Goal: Task Accomplishment & Management: Use online tool/utility

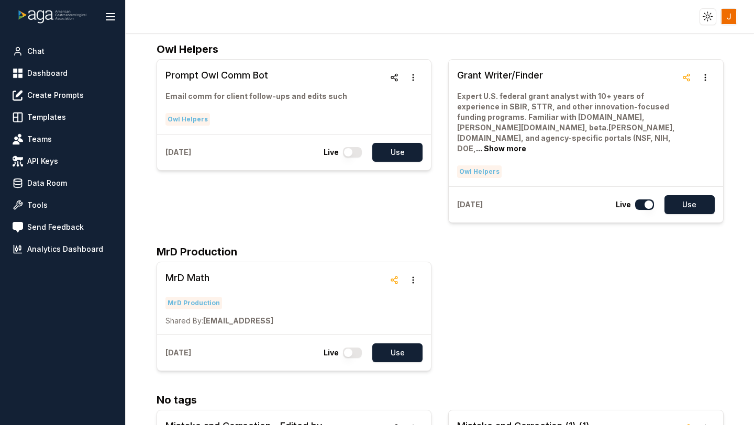
scroll to position [71, 0]
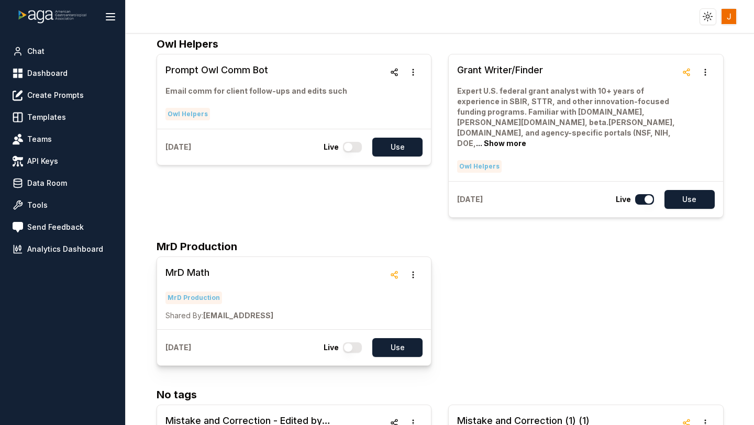
click at [193, 268] on h3 "MrD Math" at bounding box center [219, 272] width 108 height 15
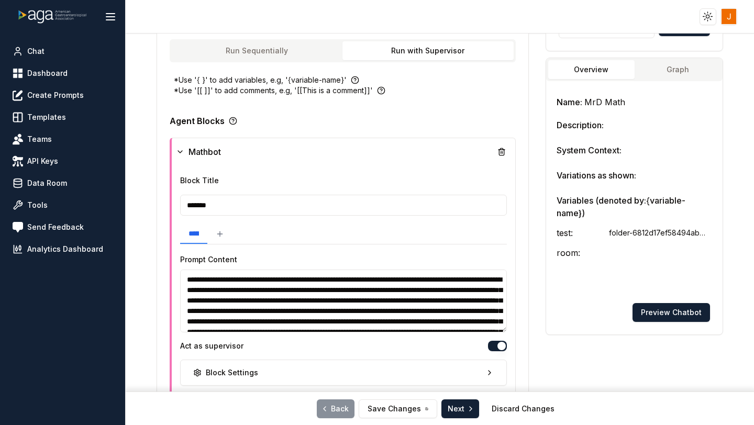
scroll to position [220, 0]
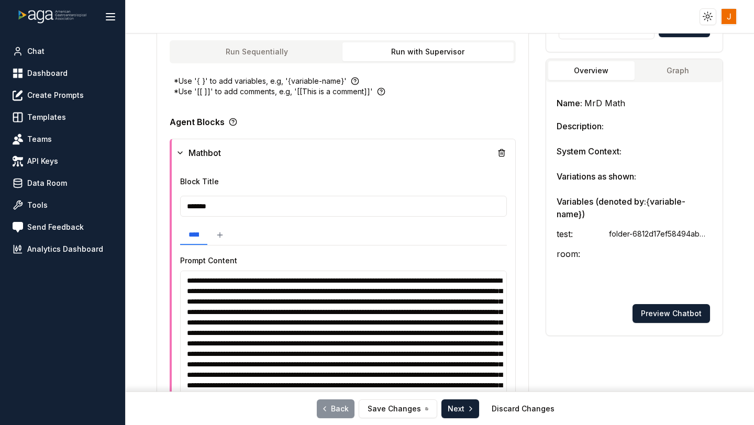
drag, startPoint x: 504, startPoint y: 331, endPoint x: 501, endPoint y: 398, distance: 67.1
click at [501, 185] on div "**********" at bounding box center [439, 23] width 567 height 323
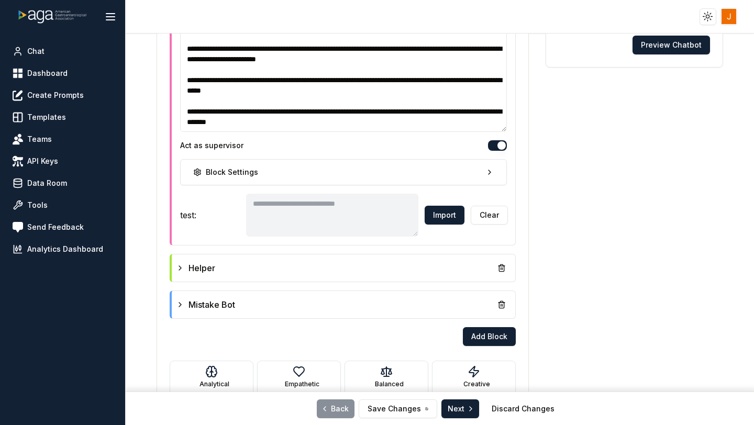
scroll to position [513, 0]
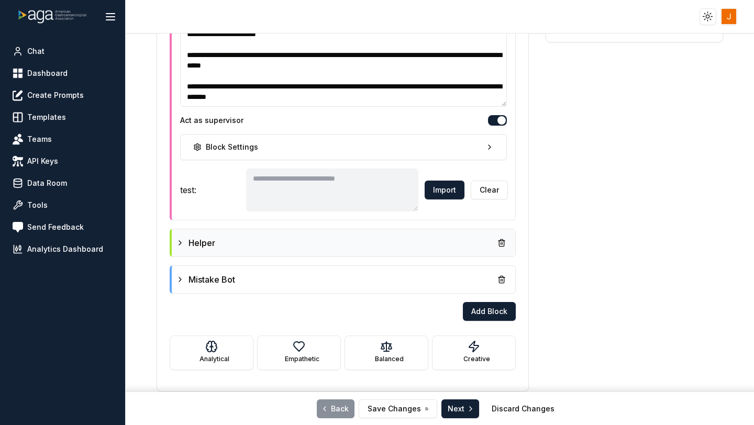
click at [180, 245] on icon at bounding box center [180, 243] width 8 height 8
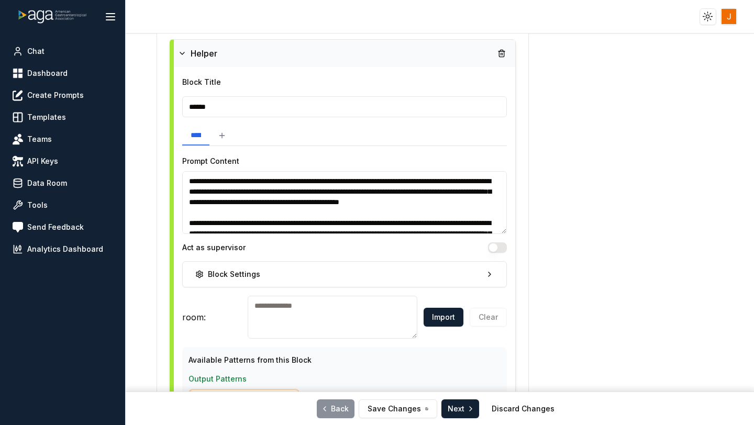
scroll to position [734, 0]
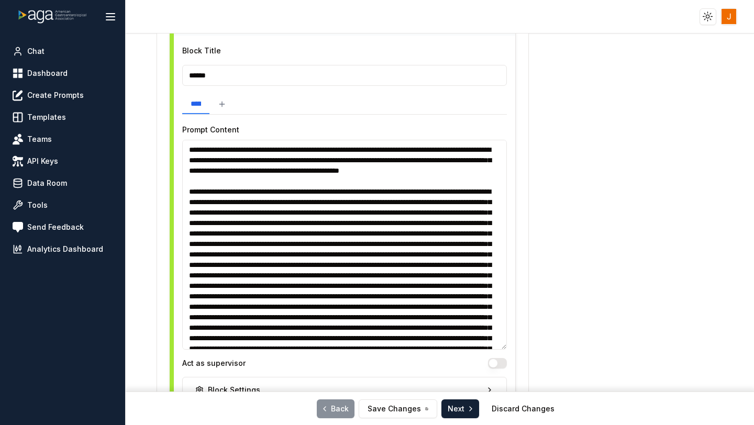
drag, startPoint x: 503, startPoint y: 200, endPoint x: 495, endPoint y: 347, distance: 146.8
click at [495, 347] on textarea at bounding box center [344, 245] width 324 height 210
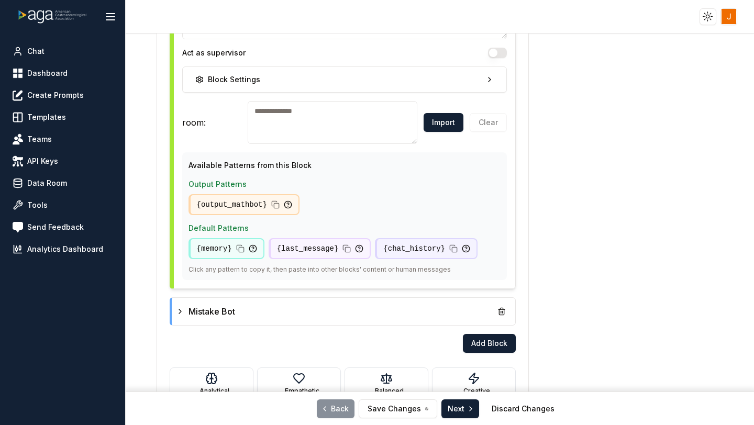
scroll to position [1043, 0]
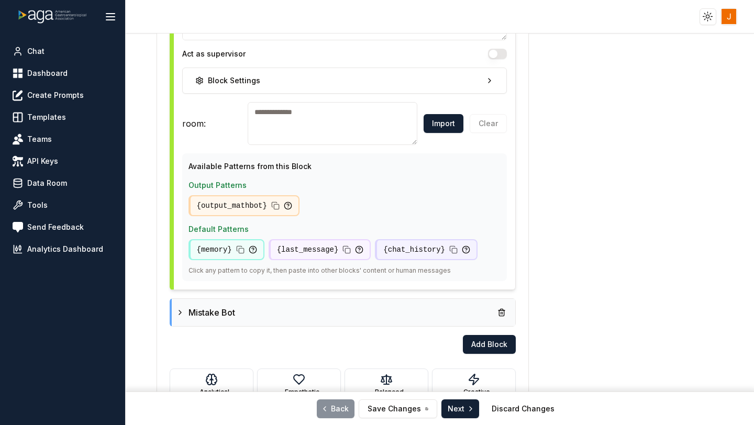
click at [367, 306] on div "Mistake Bot" at bounding box center [343, 312] width 335 height 19
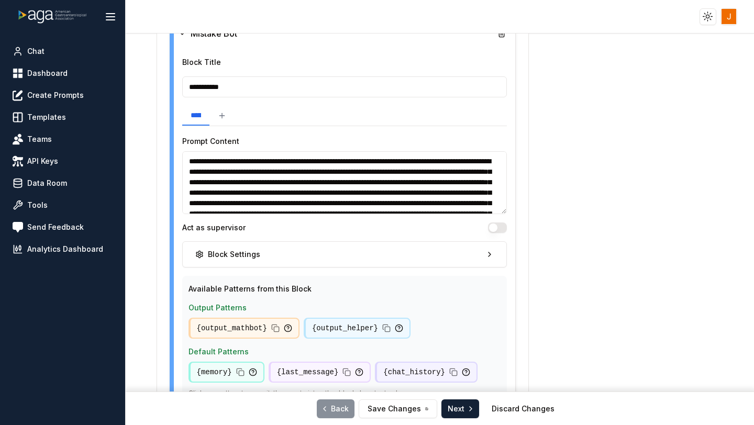
scroll to position [1326, 0]
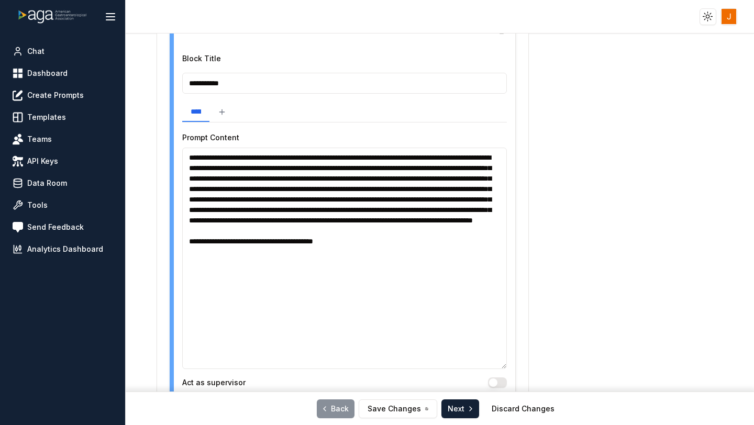
drag, startPoint x: 504, startPoint y: 208, endPoint x: 465, endPoint y: 366, distance: 162.8
click at [465, 366] on textarea "**********" at bounding box center [344, 258] width 324 height 221
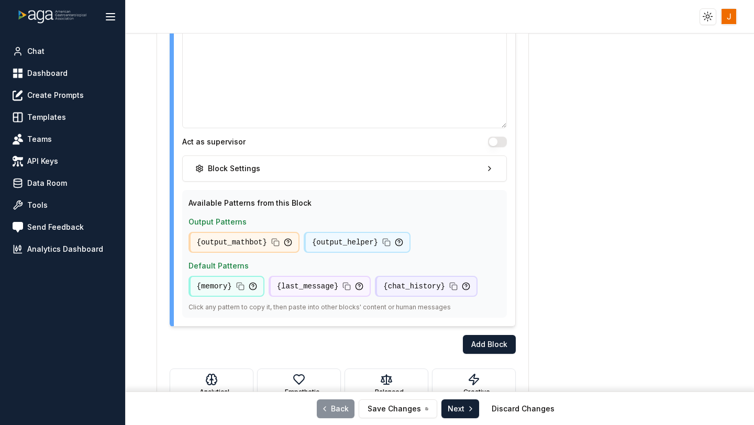
scroll to position [1599, 0]
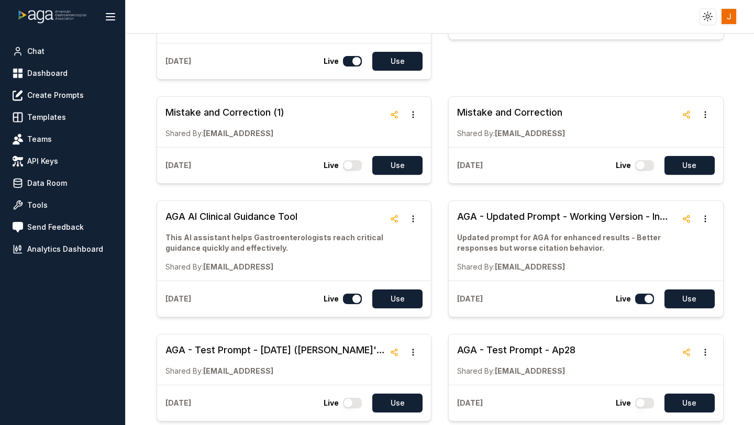
scroll to position [522, 0]
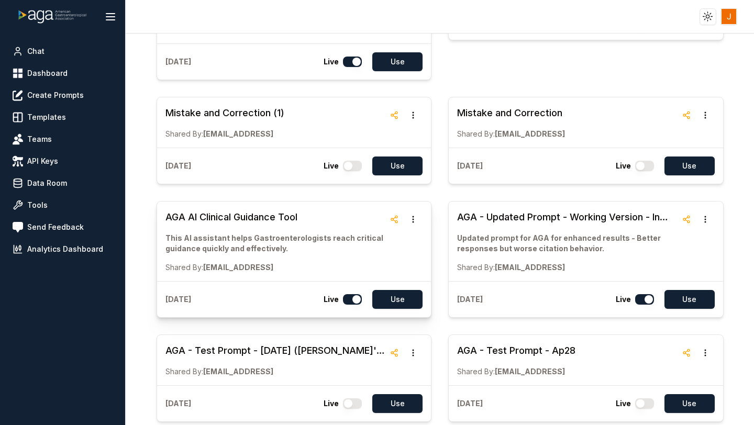
click at [248, 210] on h3 "AGA AI Clinical Guidance Tool" at bounding box center [275, 217] width 220 height 15
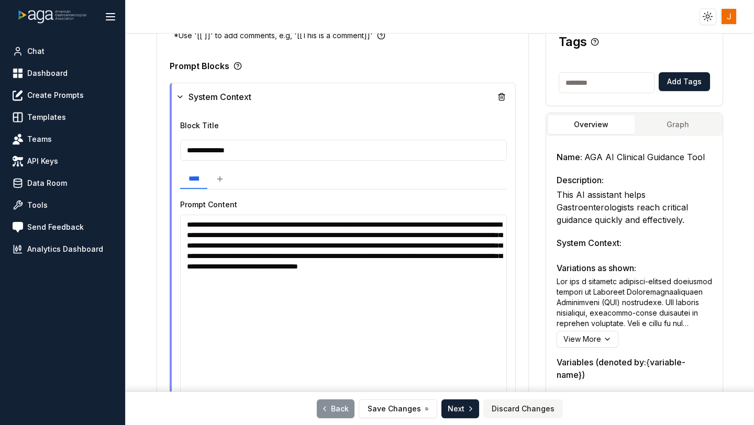
drag, startPoint x: 504, startPoint y: 273, endPoint x: 503, endPoint y: 405, distance: 131.9
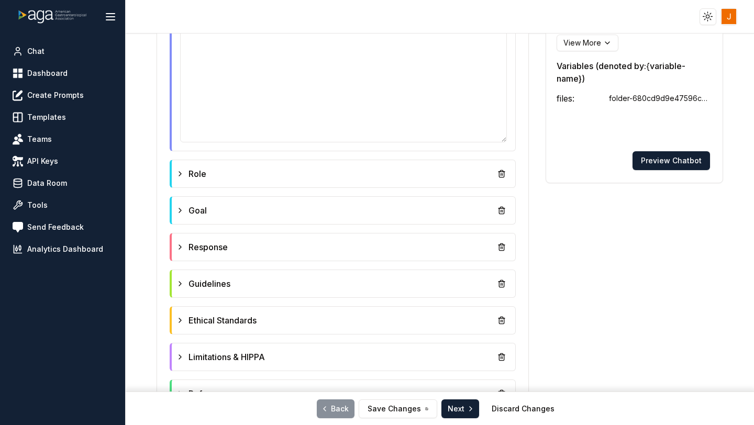
scroll to position [531, 0]
click at [310, 181] on div "Role" at bounding box center [343, 173] width 335 height 19
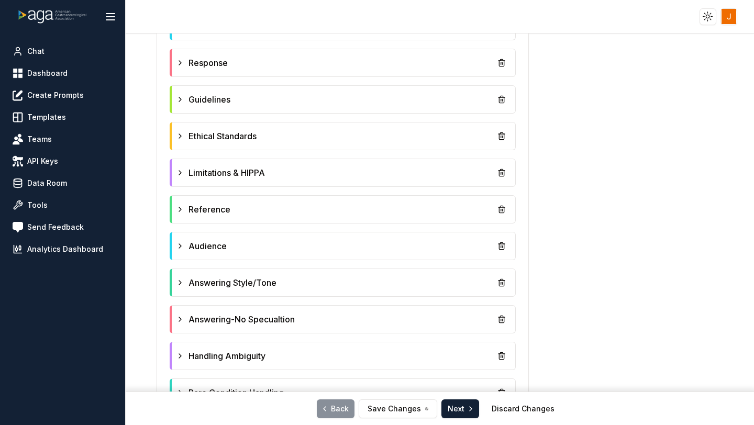
scroll to position [891, 0]
click at [339, 205] on div "Reference" at bounding box center [343, 208] width 335 height 19
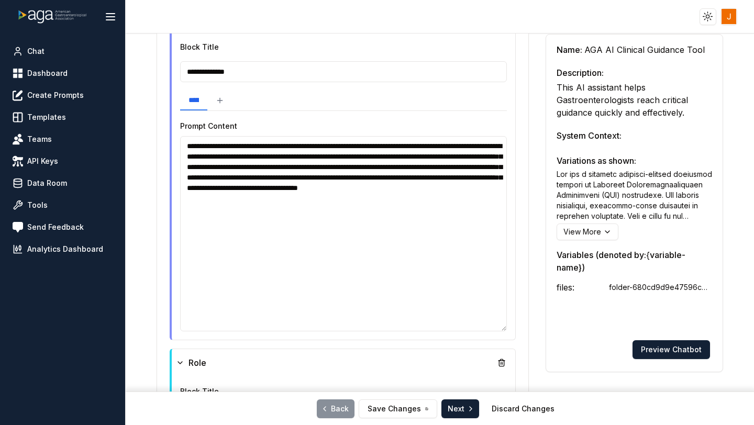
scroll to position [0, 0]
